Goal: Check status: Check status

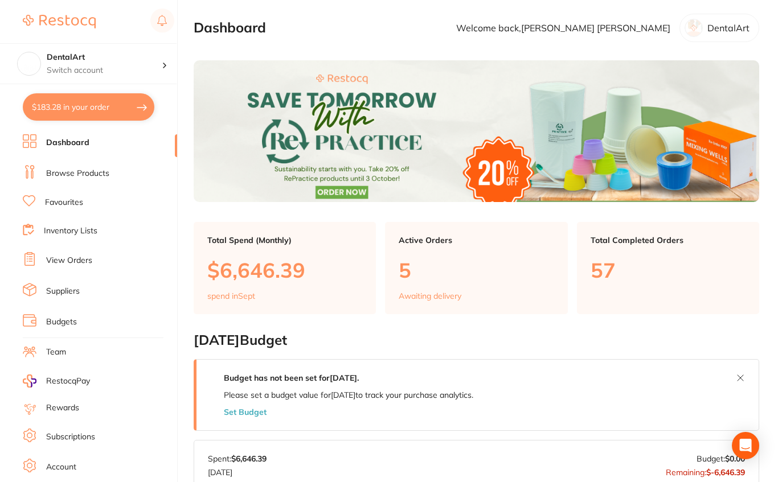
click at [91, 118] on button "$183.28 in your order" at bounding box center [89, 106] width 132 height 27
checkbox input "true"
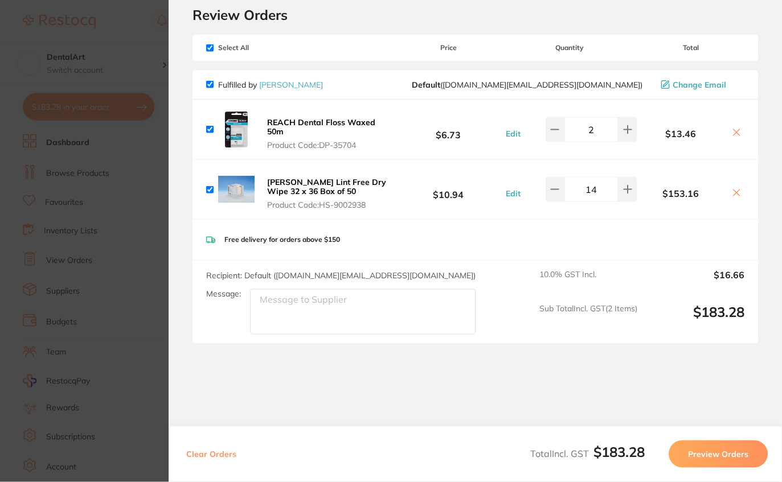
click at [104, 258] on section "Update RRP Set your pre negotiated price for this item. Item Agreed RRP (excl. …" at bounding box center [391, 241] width 782 height 482
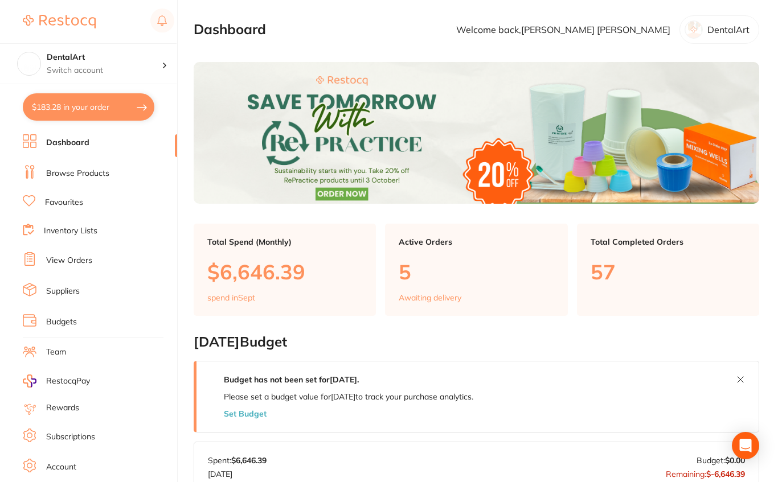
click at [92, 255] on link "View Orders" at bounding box center [69, 260] width 46 height 11
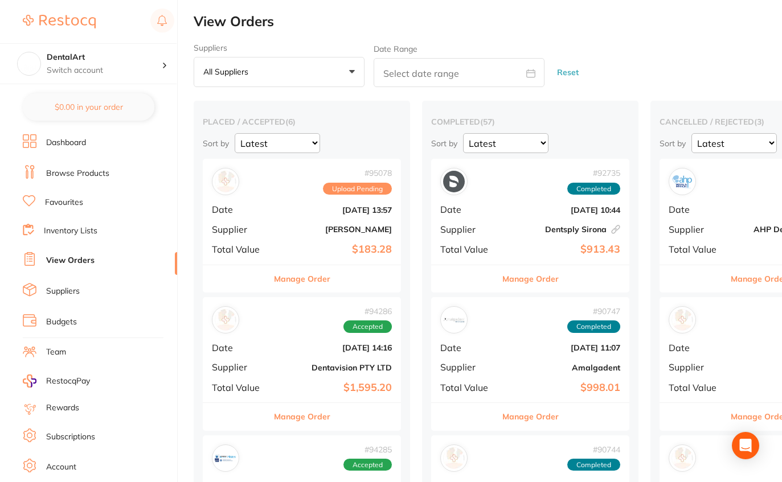
click at [56, 257] on link "View Orders" at bounding box center [70, 260] width 48 height 11
click at [292, 214] on b "Sept 30 2025, 13:57" at bounding box center [335, 210] width 114 height 9
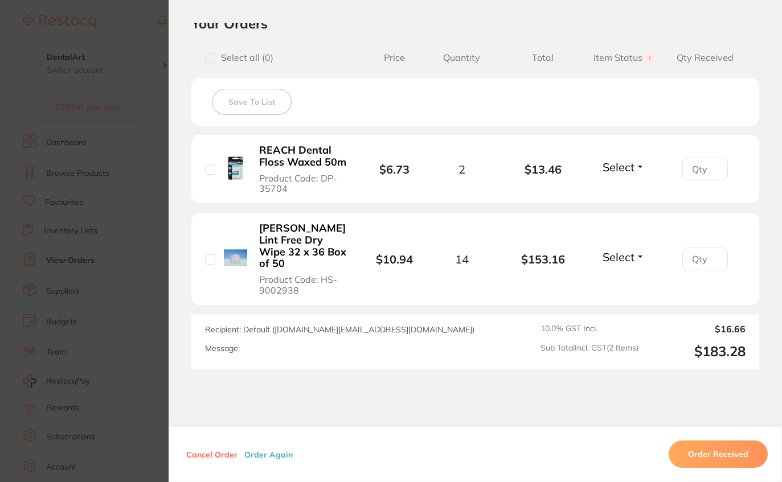
scroll to position [264, 0]
click at [145, 246] on section "Order ID: Restocq- 95078 Order Information Upload Pending Order Date Sept 30 20…" at bounding box center [391, 241] width 782 height 482
